Goal: Information Seeking & Learning: Understand process/instructions

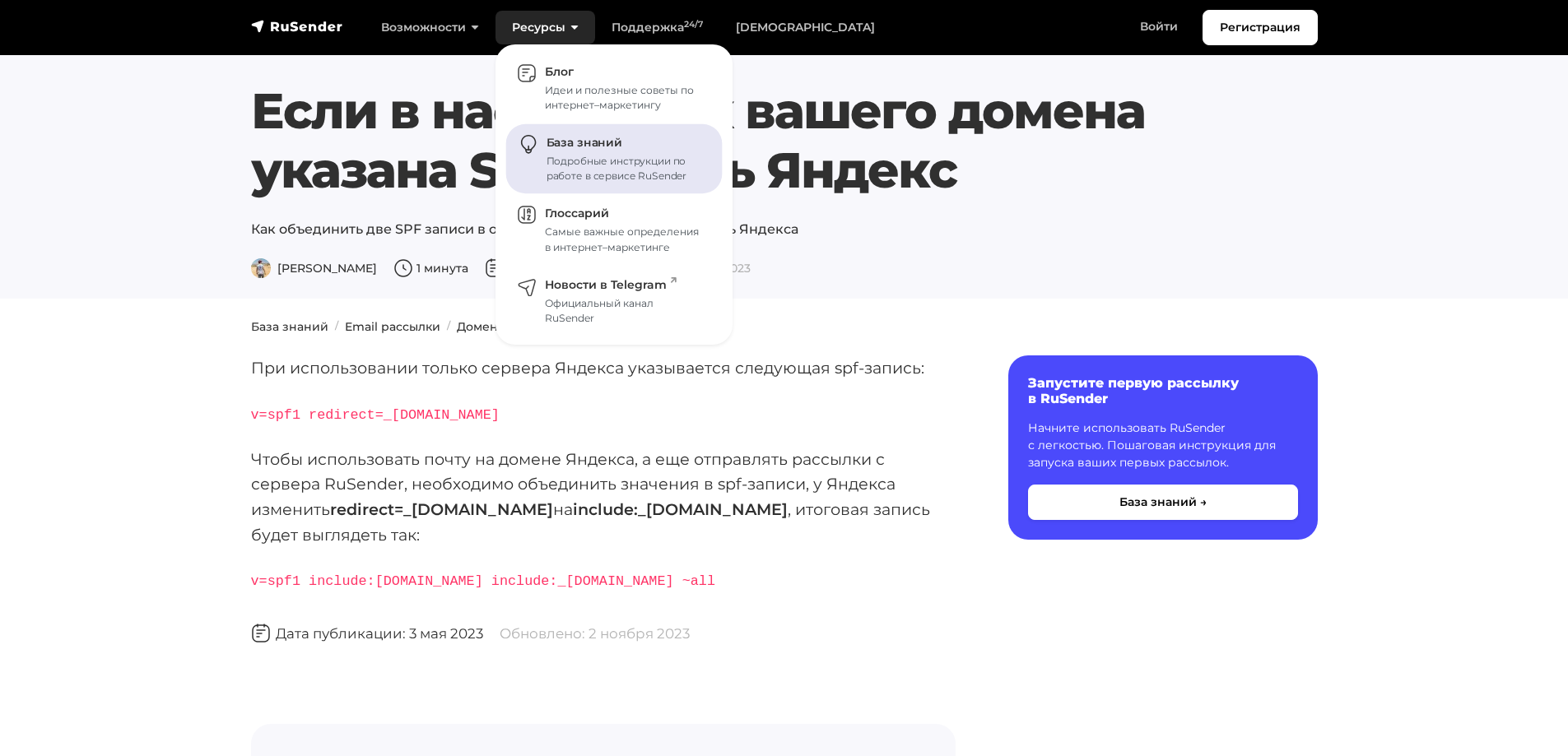
click at [559, 137] on span "База знаний" at bounding box center [584, 143] width 75 height 15
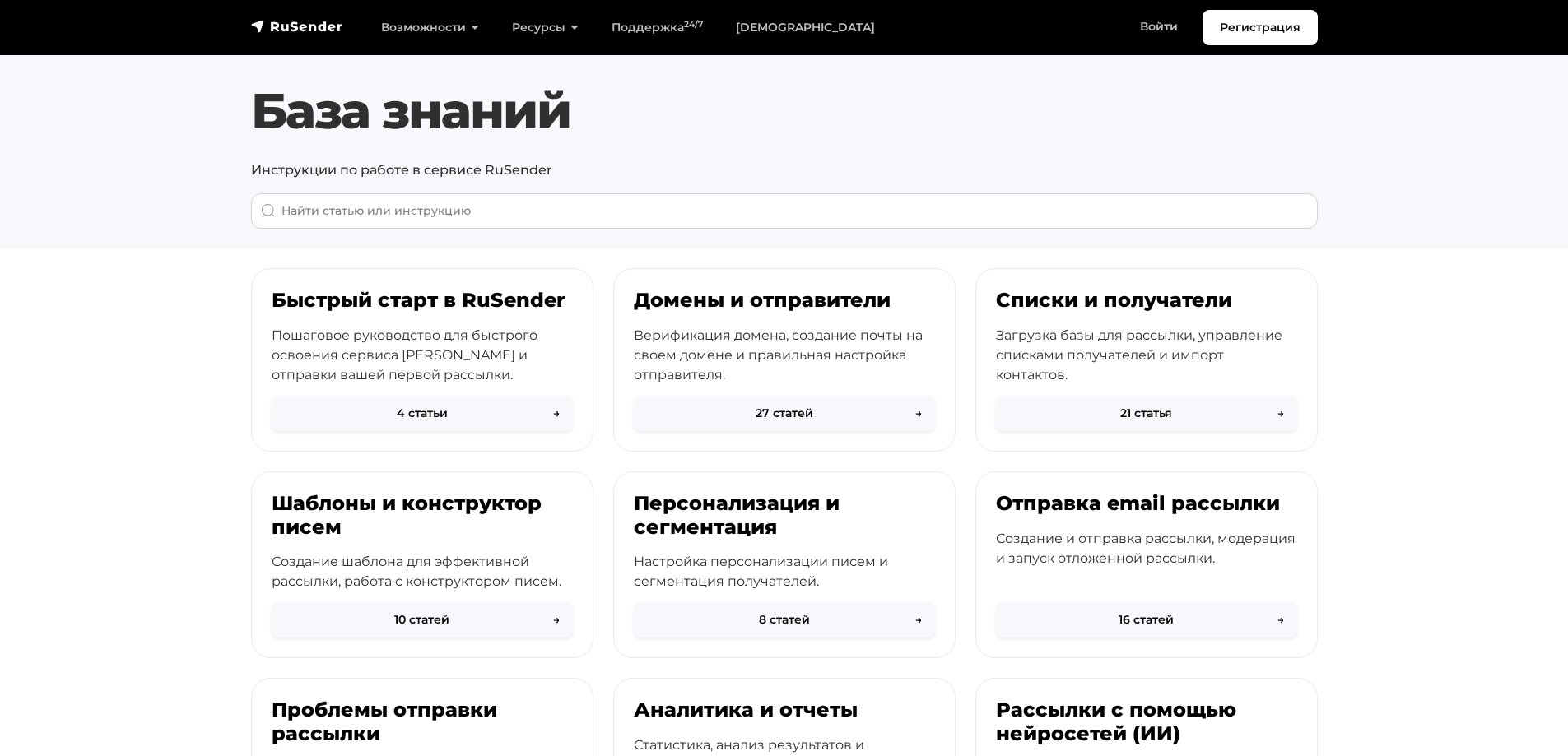
scroll to position [137, 0]
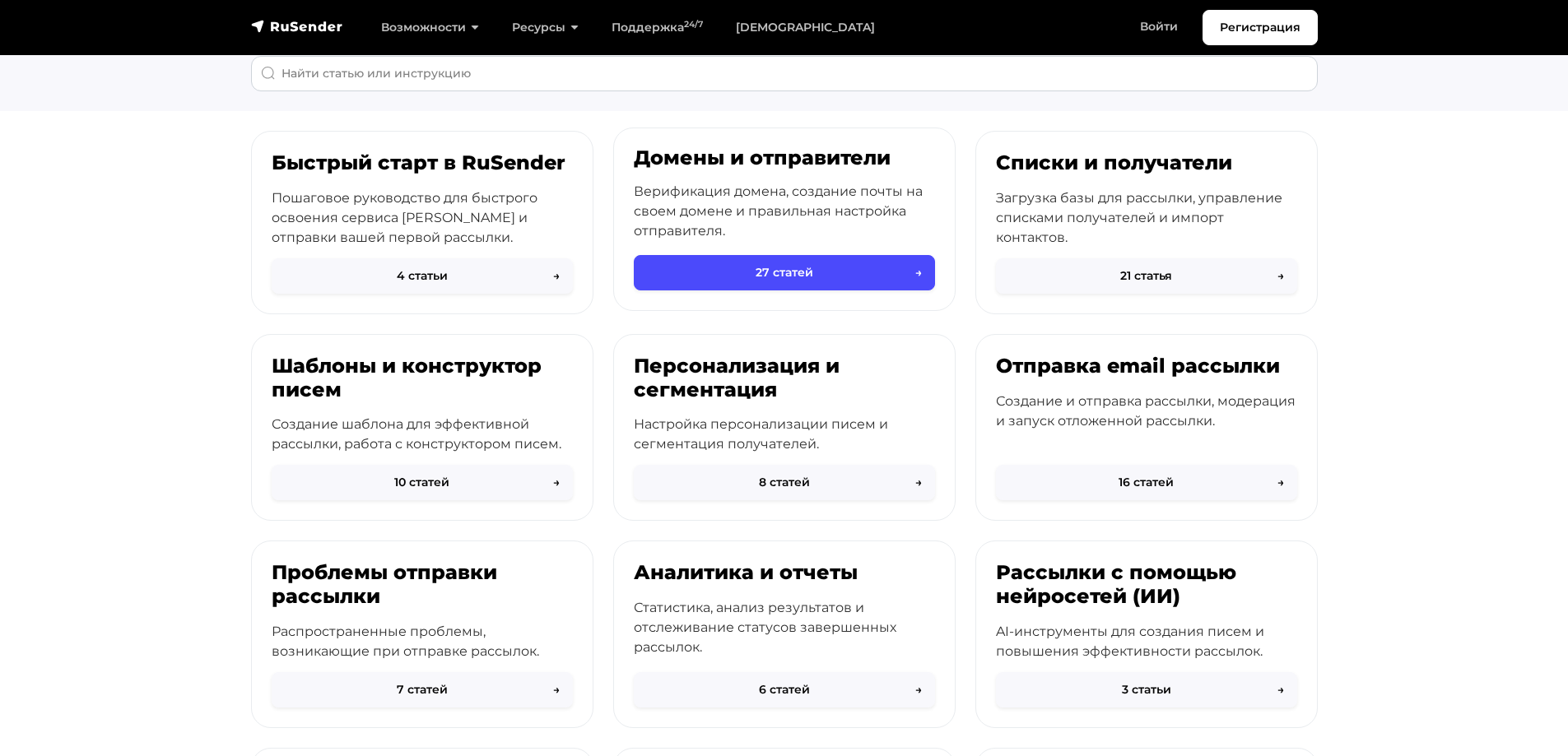
click at [763, 176] on div "Домены и отправители Верификация домена, создание почты на своем домене и прави…" at bounding box center [784, 203] width 341 height 149
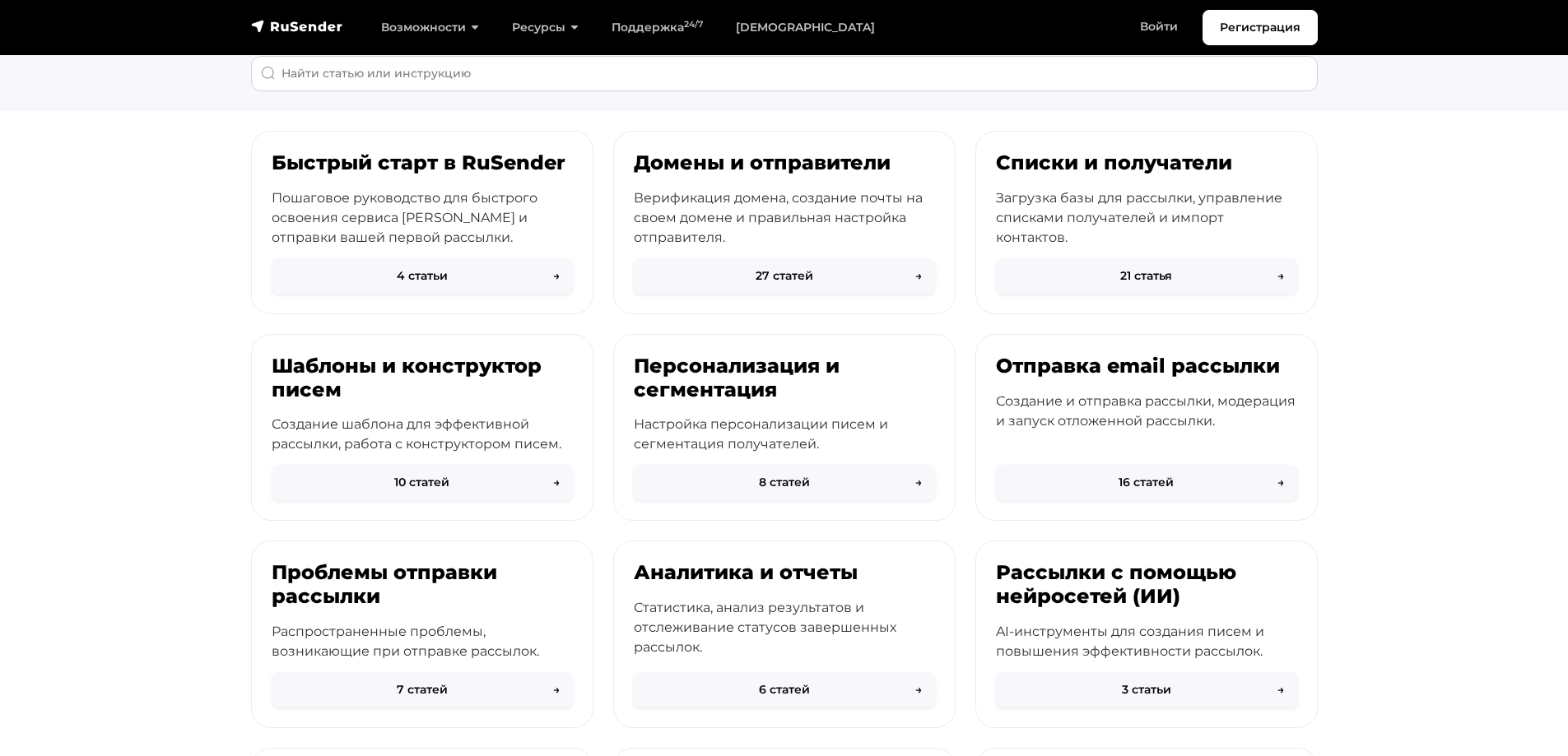
scroll to position [0, 0]
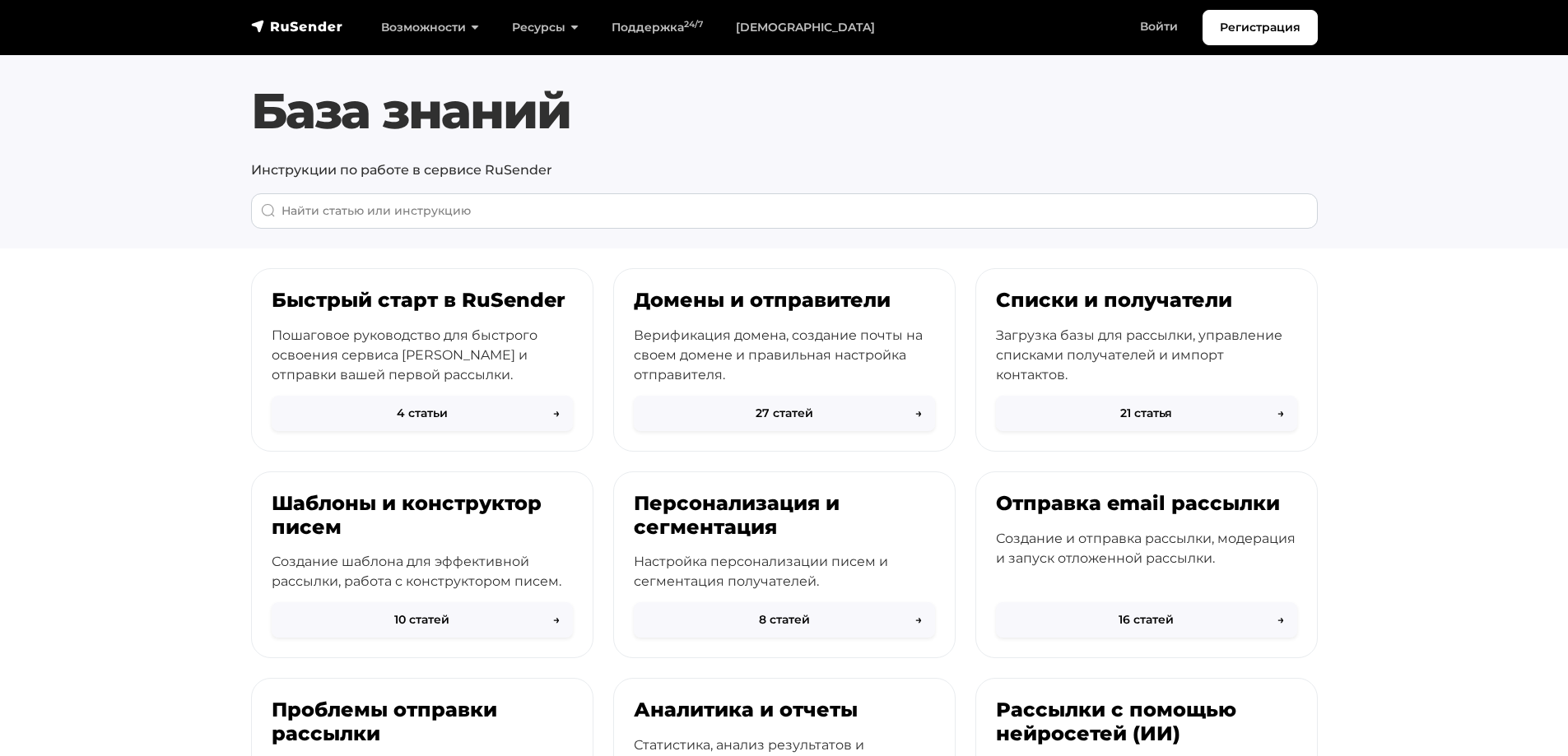
click at [100, 289] on section "Быстрый старт в RuSender Пошаговое руководство для быстрого освоения сервиса Ru…" at bounding box center [784, 730] width 1568 height 925
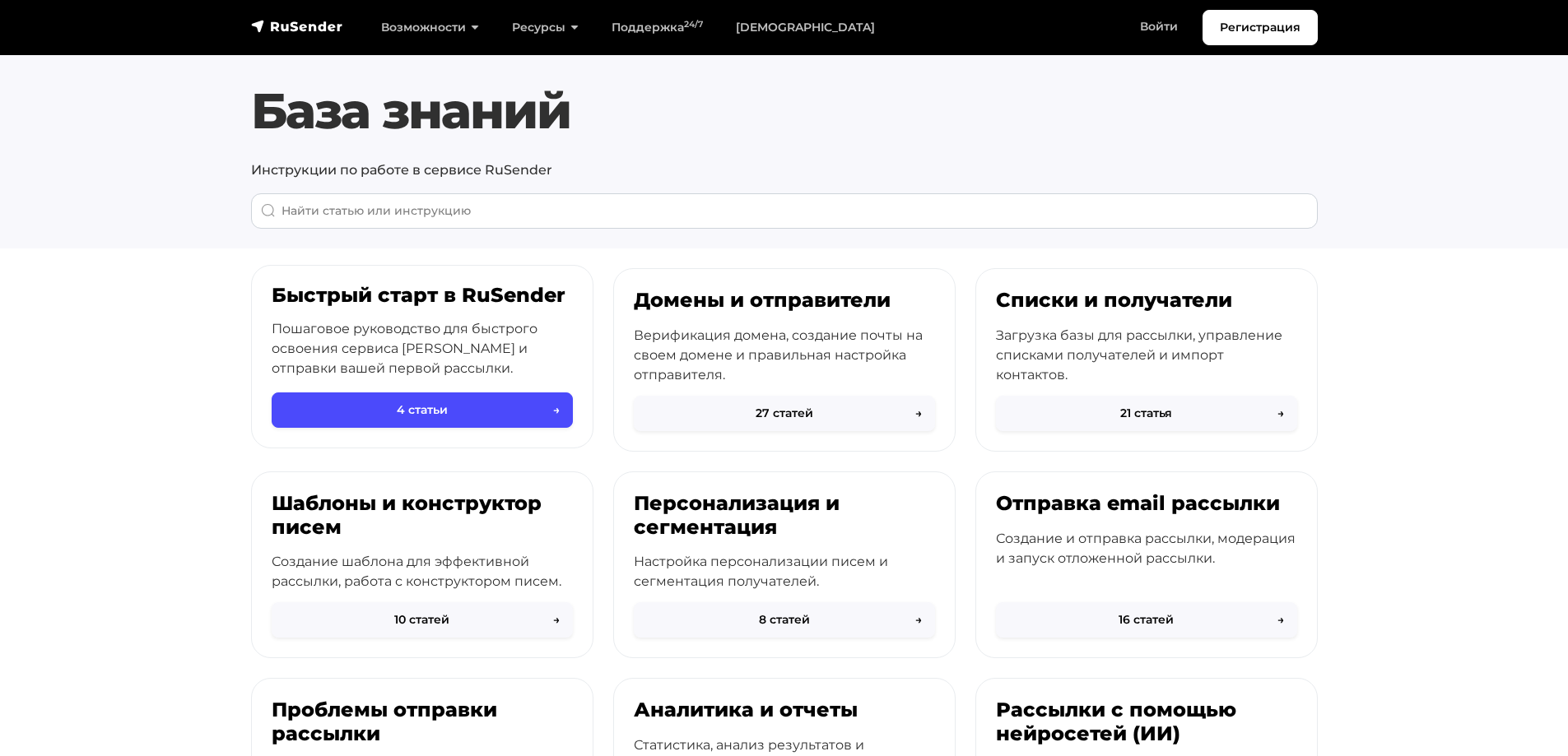
click at [482, 319] on p "Пошаговое руководство для быстрого освоения сервиса [PERSON_NAME] и отправки ва…" at bounding box center [421, 349] width 301 height 59
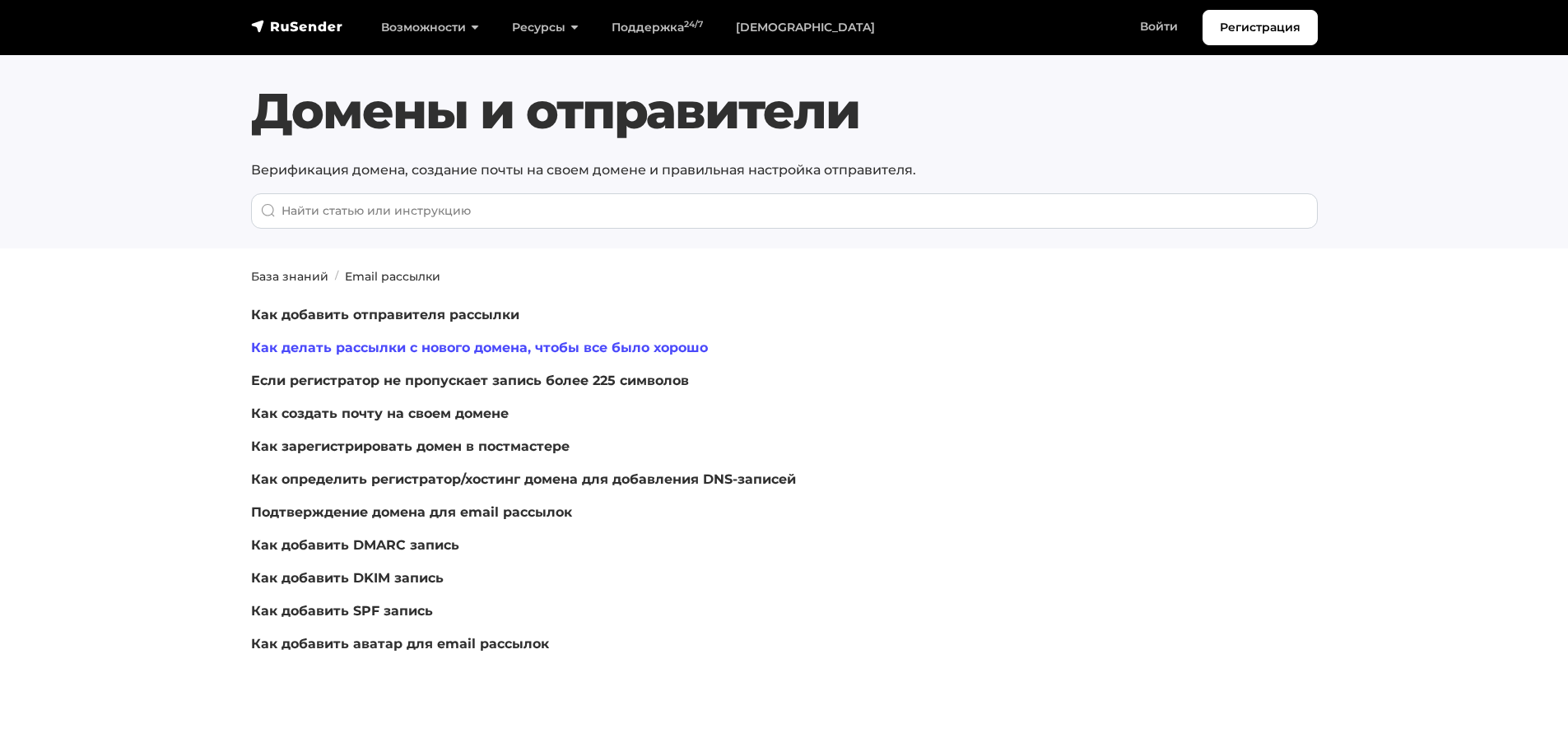
click at [490, 347] on link "Как делать рассылки с нового домена, чтобы все было хорошо" at bounding box center [479, 348] width 457 height 16
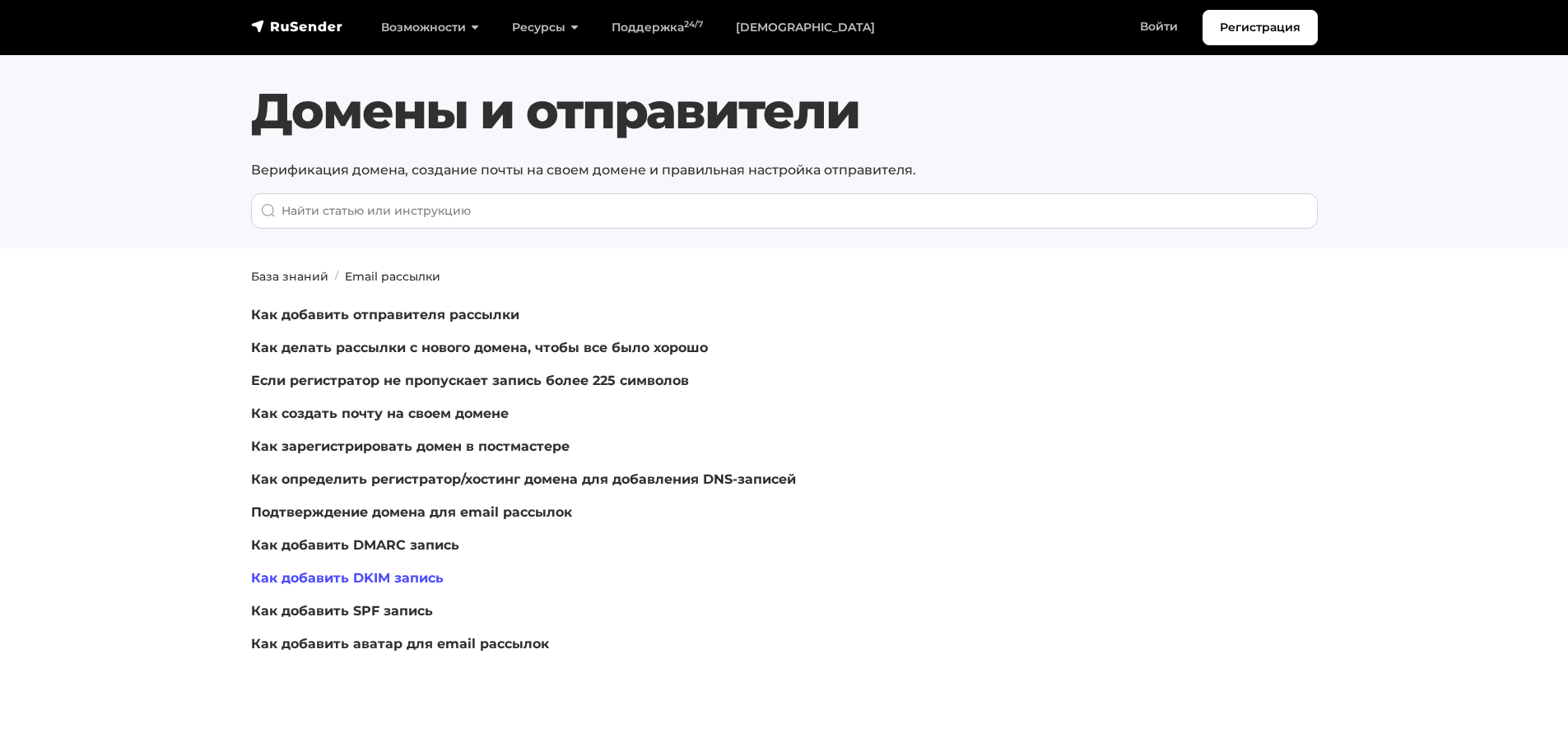
click at [369, 576] on link "Как добавить DKIM запись" at bounding box center [347, 578] width 193 height 16
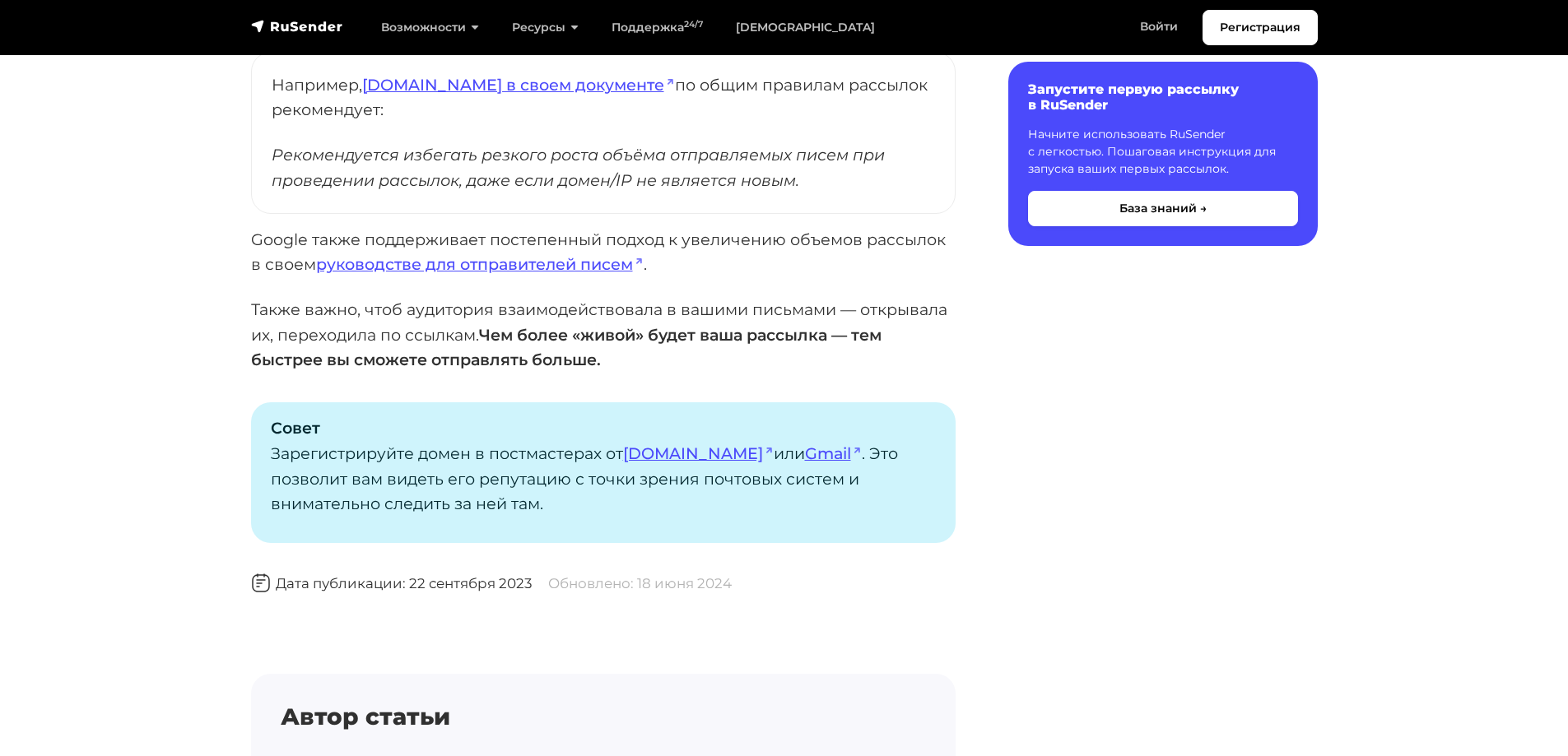
scroll to position [1234, 0]
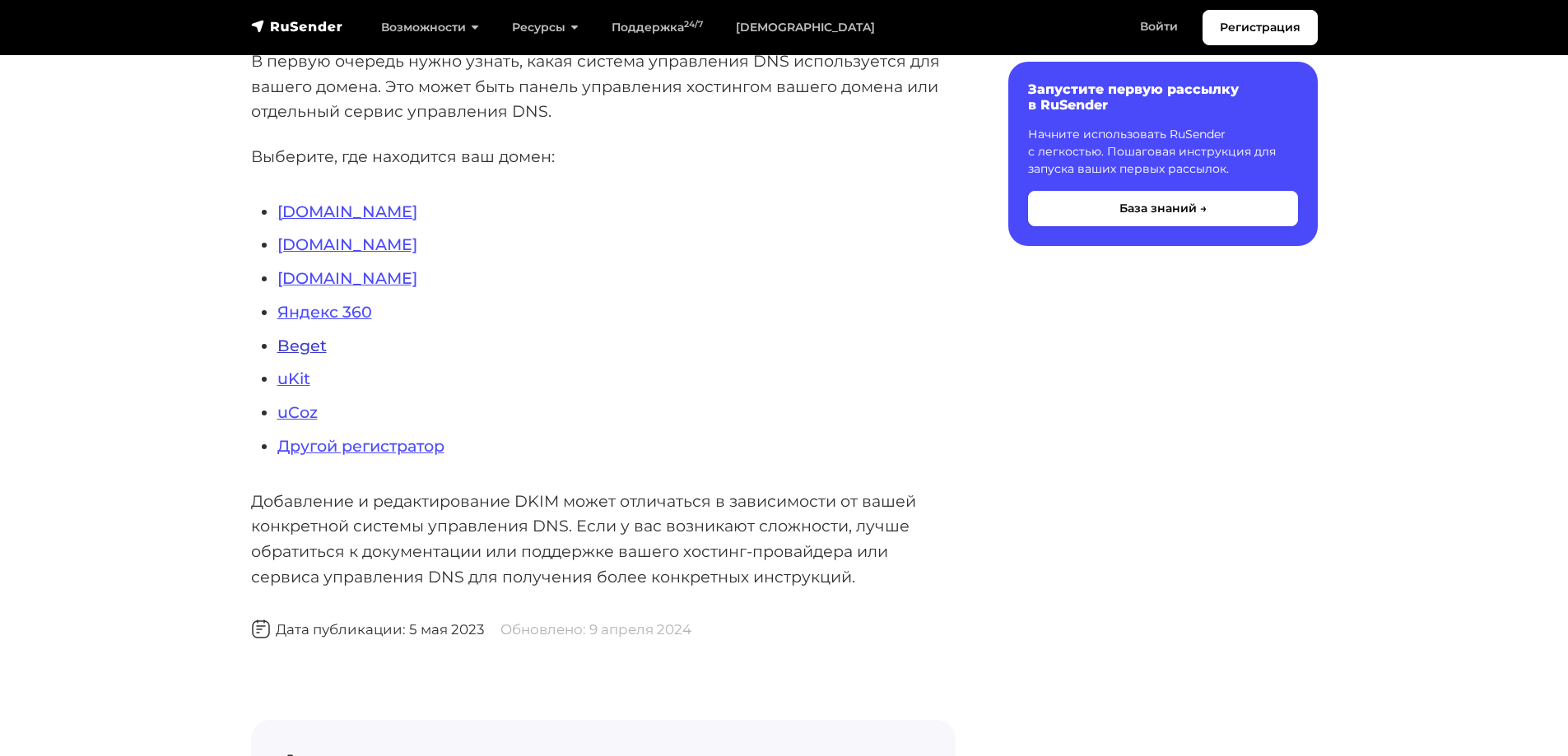
scroll to position [411, 0]
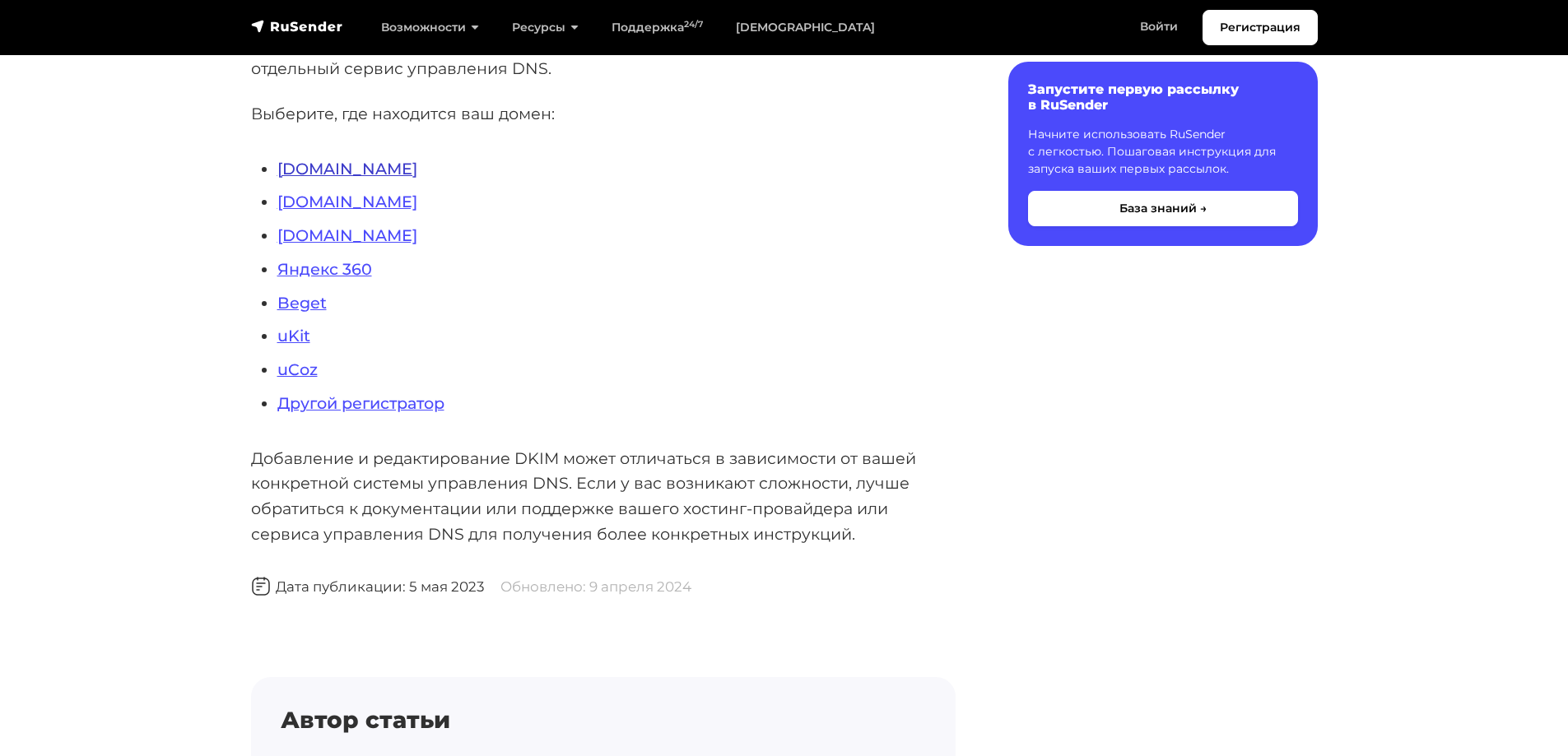
click at [301, 161] on link "Reg.ru" at bounding box center [347, 168] width 140 height 20
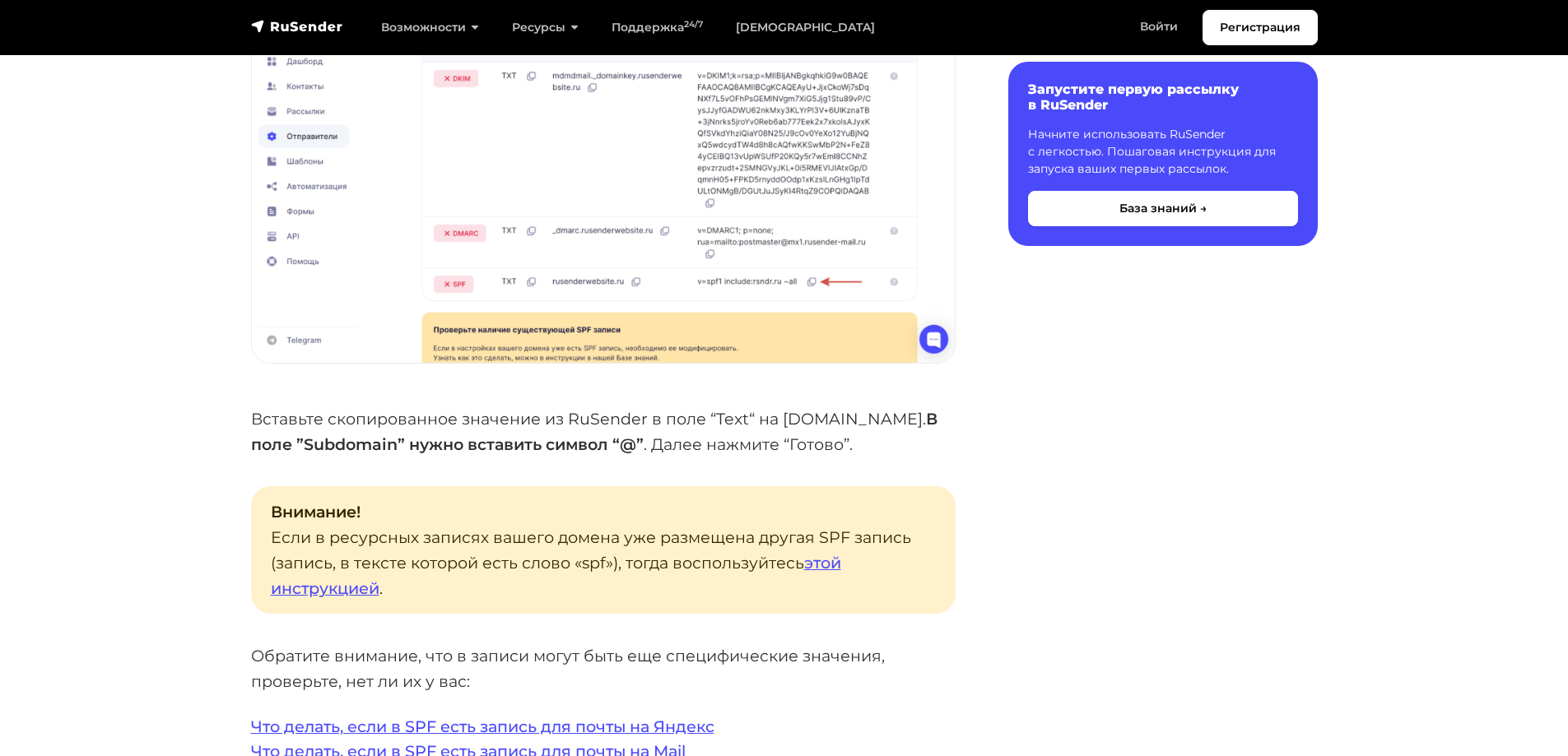
scroll to position [2879, 0]
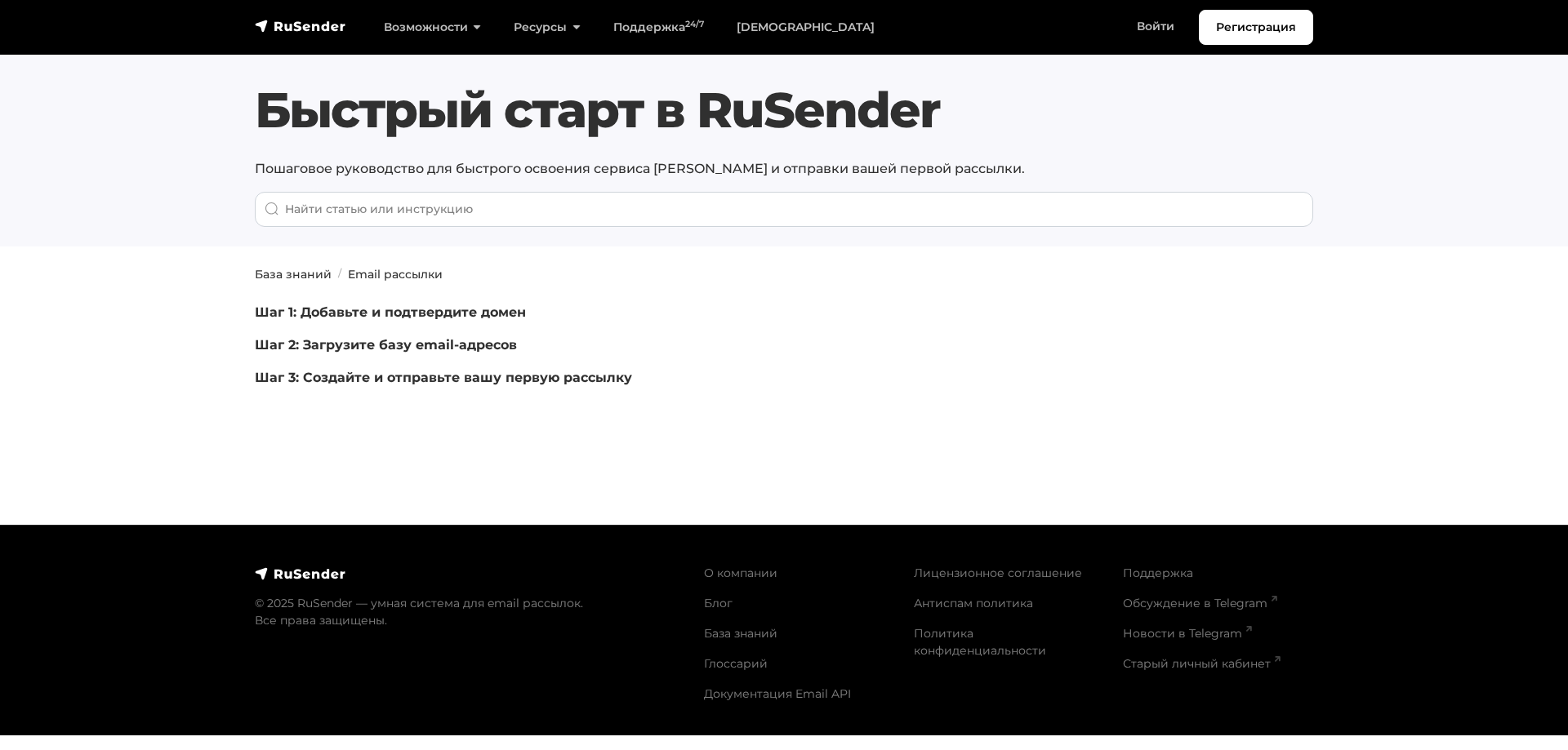
click at [310, 320] on p "Шаг 1: Добавьте и подтвердите домен" at bounding box center [604, 312] width 699 height 20
click at [315, 317] on link "Шаг 1: Добавьте и подтвердите домен" at bounding box center [390, 312] width 271 height 15
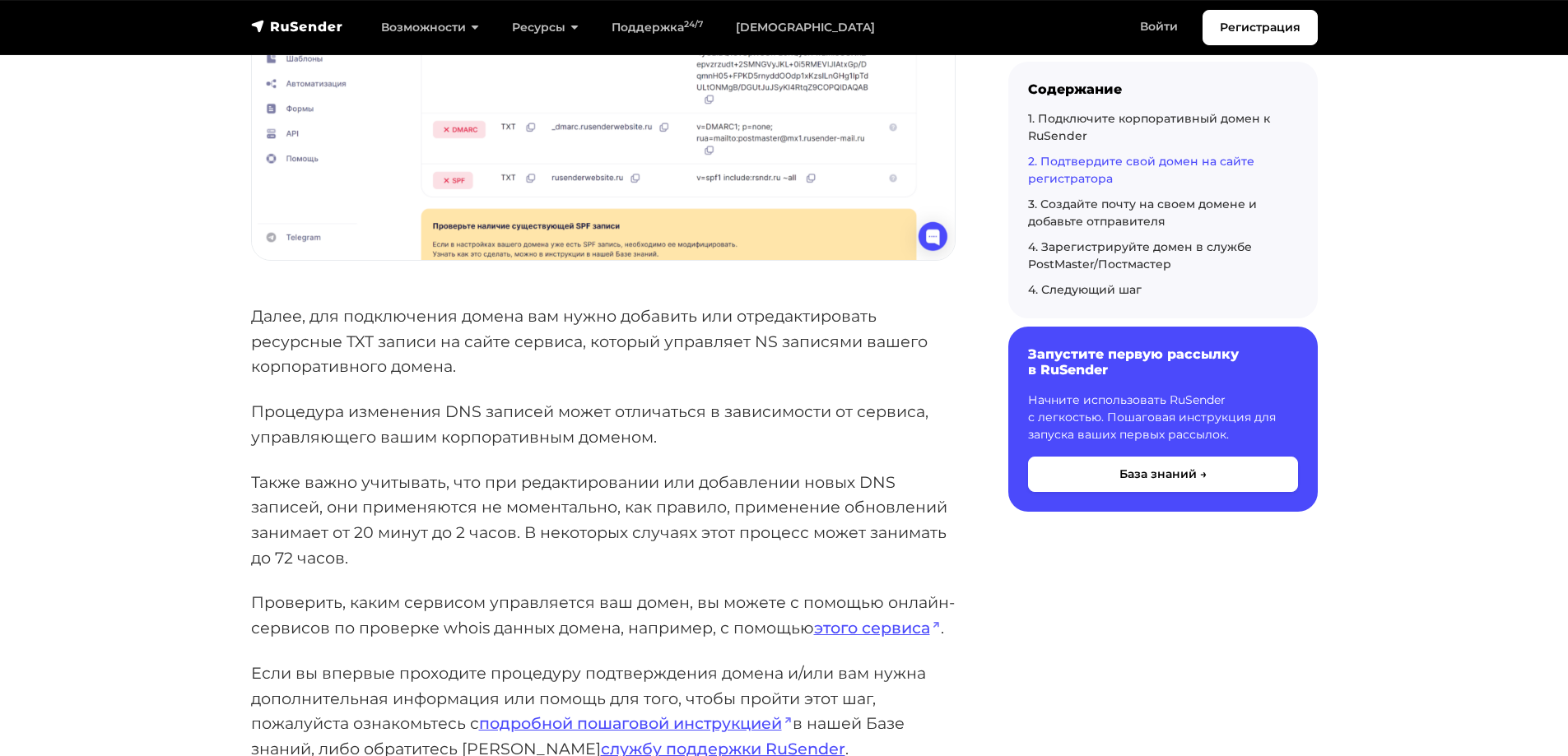
scroll to position [2056, 0]
